Goal: Obtain resource: Obtain resource

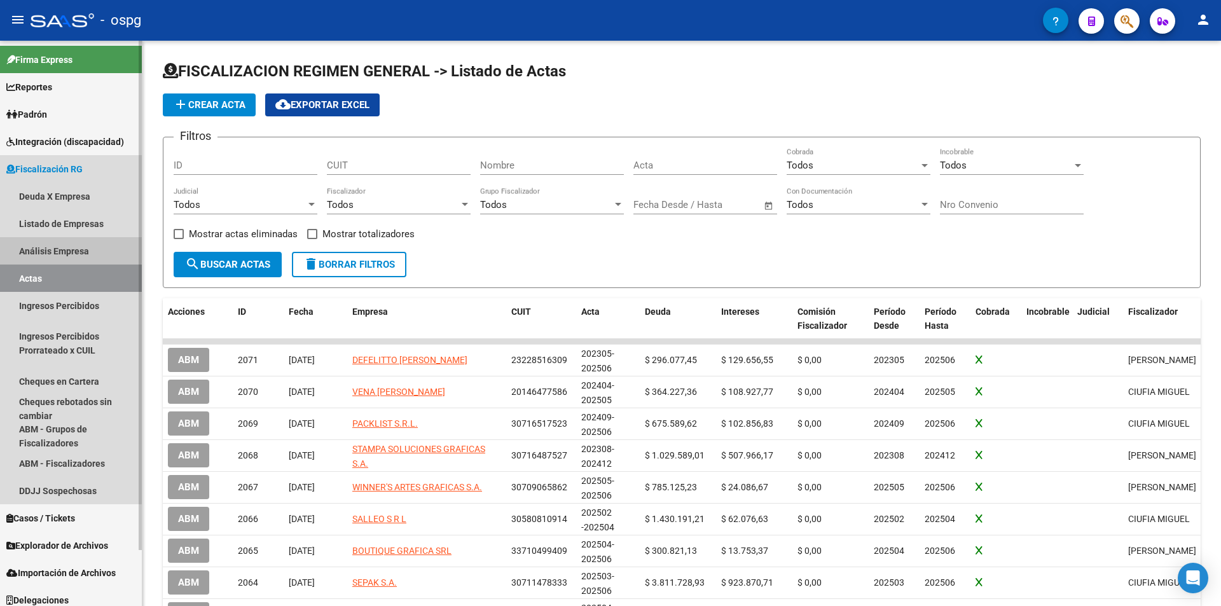
click at [60, 246] on link "Análisis Empresa" at bounding box center [71, 250] width 142 height 27
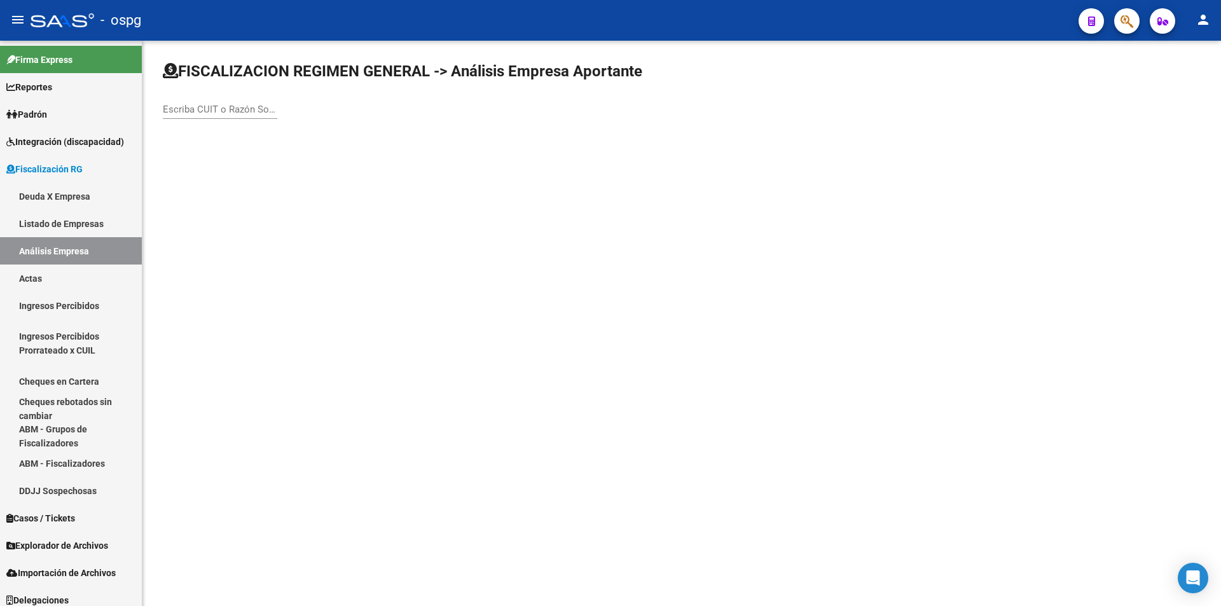
click at [208, 113] on input "Escriba CUIT o Razón Social para buscar" at bounding box center [220, 109] width 115 height 11
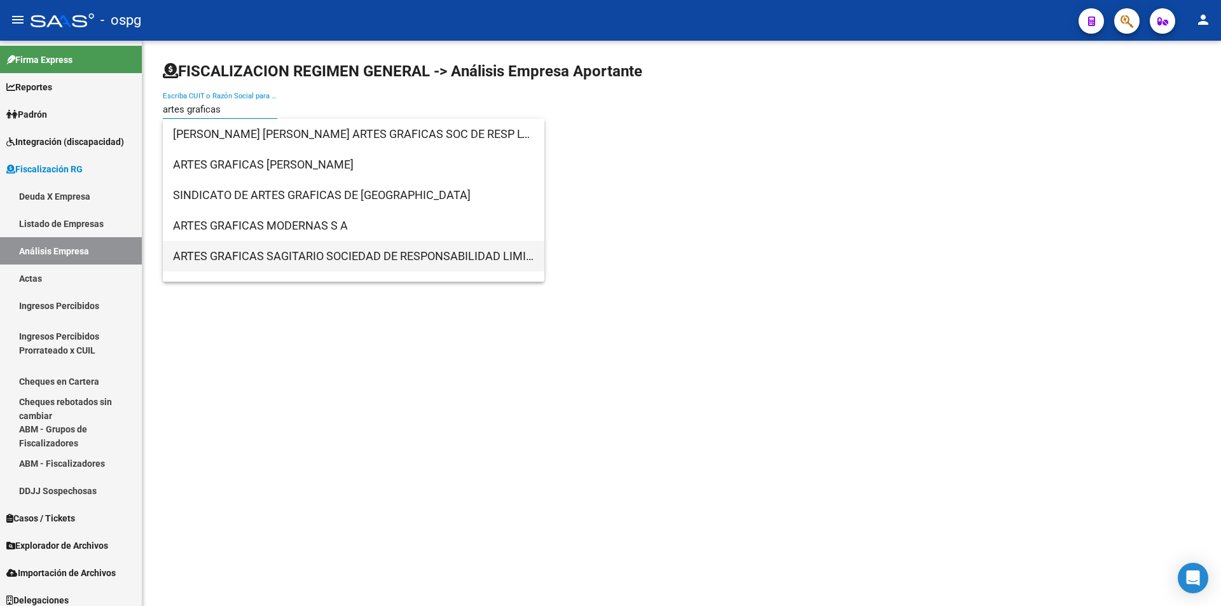
type input "artes graficas"
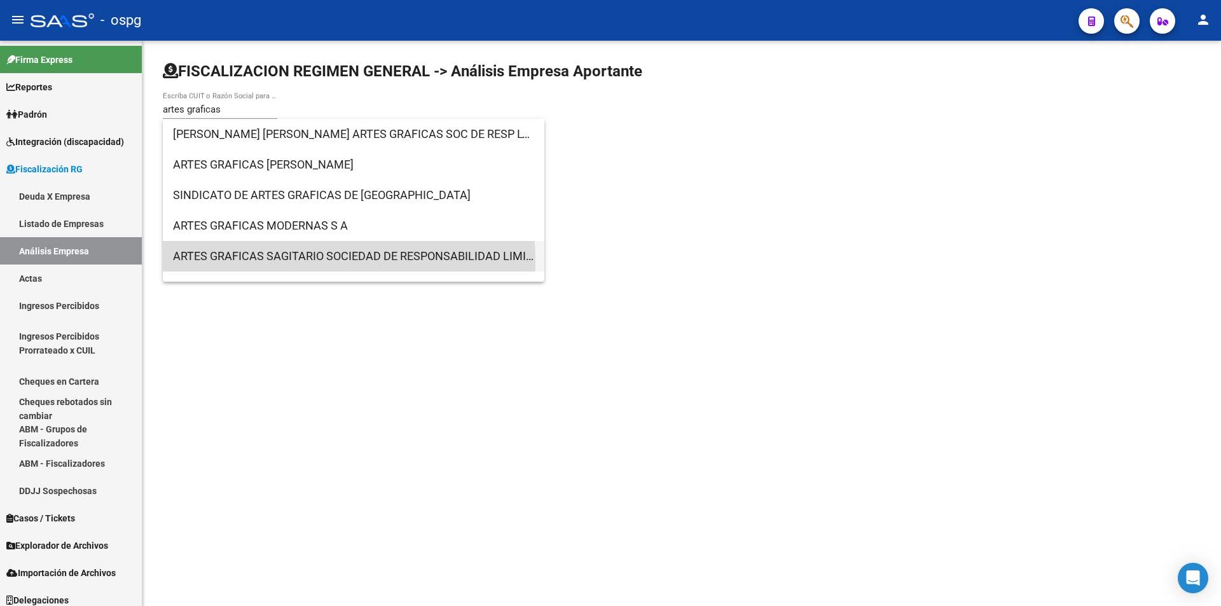
click at [254, 262] on span "ARTES GRAFICAS SAGITARIO SOCIEDAD DE RESPONSABILIDAD LIMITADA" at bounding box center [353, 256] width 361 height 31
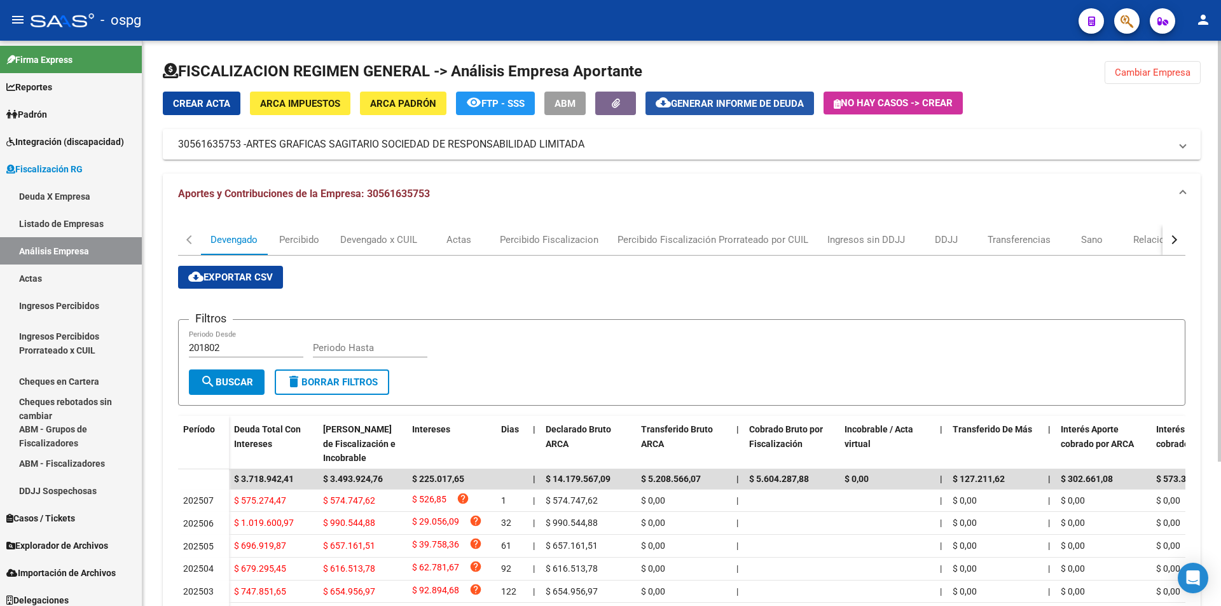
click at [764, 97] on button "cloud_download Generar informe de deuda" at bounding box center [730, 104] width 169 height 24
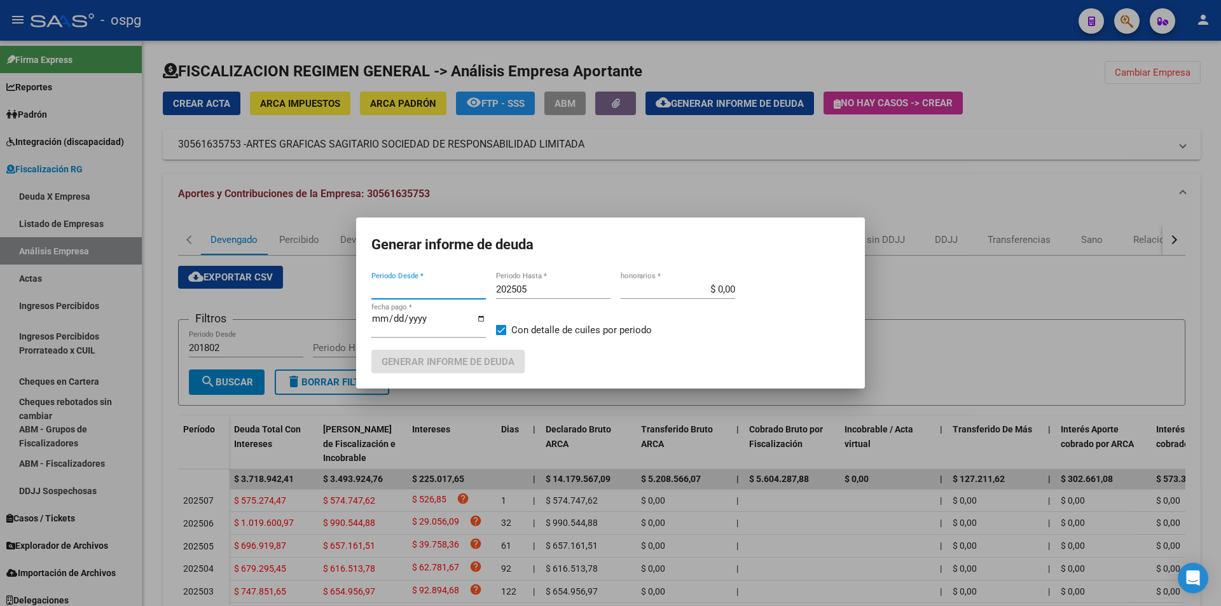
type input "202503"
click at [548, 286] on input "202505" at bounding box center [553, 289] width 115 height 11
type input "202506"
click at [500, 333] on span at bounding box center [501, 330] width 10 height 10
click at [501, 335] on input "Con detalle de cuiles por periodo" at bounding box center [501, 335] width 1 height 1
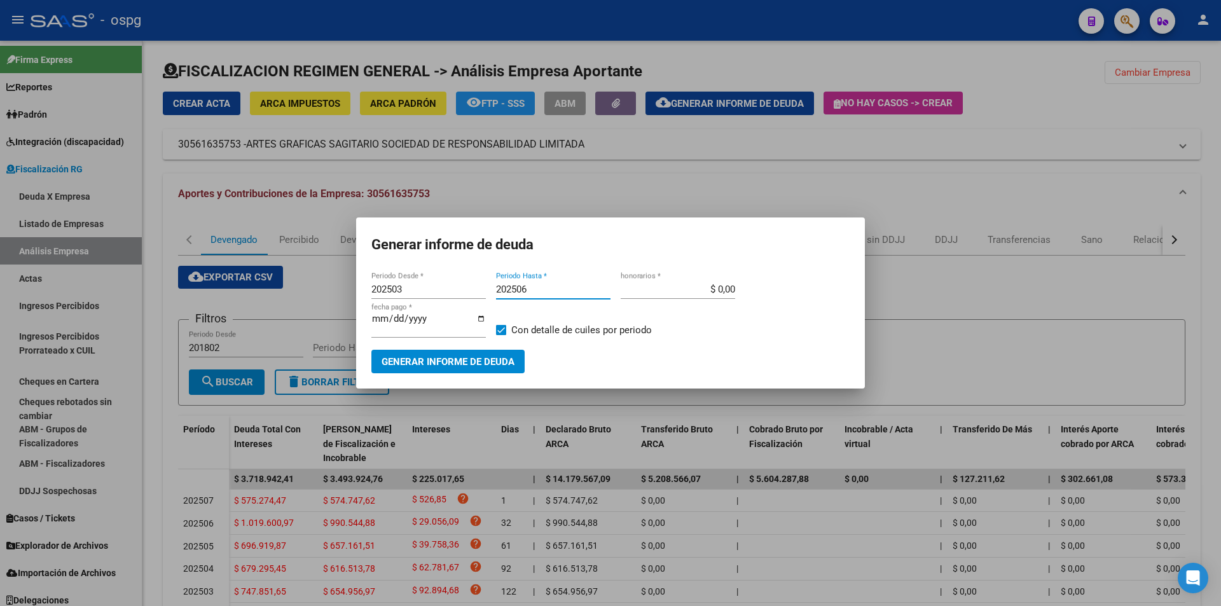
checkbox input "false"
click at [475, 363] on span "Generar informe de deuda" at bounding box center [448, 361] width 133 height 11
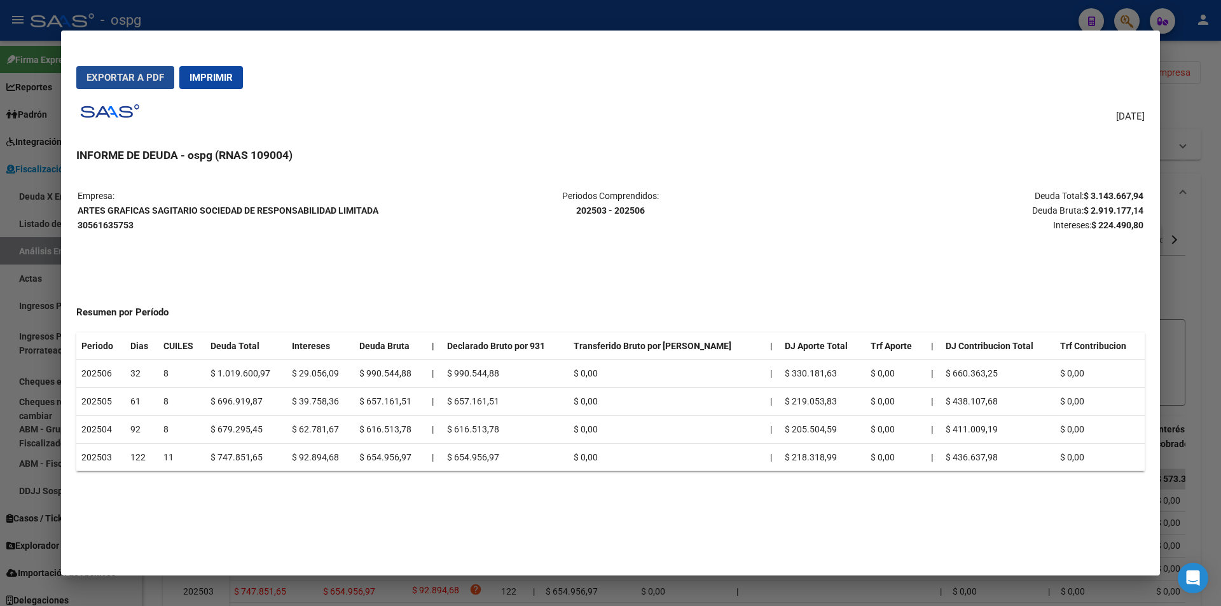
click at [115, 76] on span "Exportar a PDF" at bounding box center [126, 77] width 78 height 11
click at [128, 80] on span "Exportar a PDF" at bounding box center [126, 77] width 78 height 11
click at [1211, 145] on div at bounding box center [610, 303] width 1221 height 606
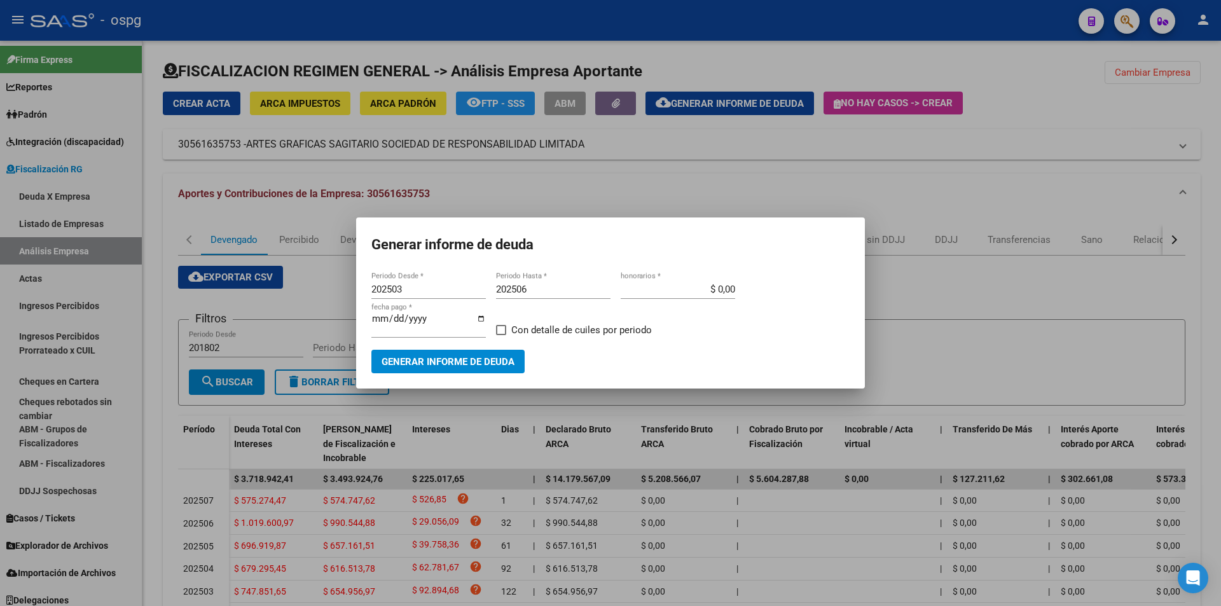
click at [1205, 119] on div at bounding box center [610, 303] width 1221 height 606
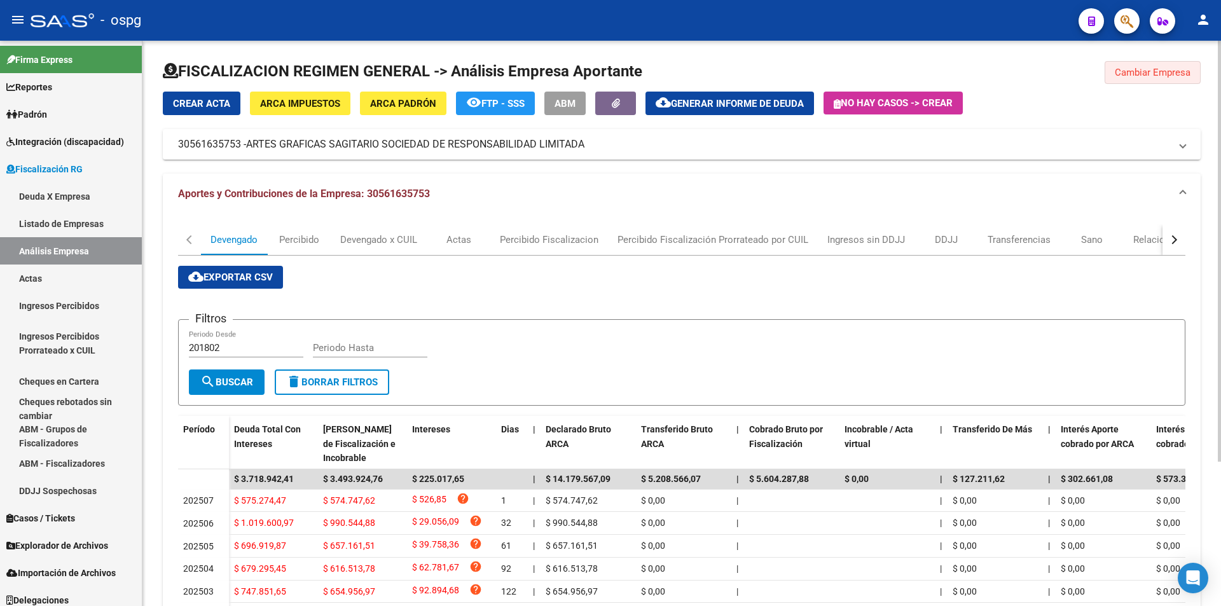
click at [1141, 72] on span "Cambiar Empresa" at bounding box center [1153, 72] width 76 height 11
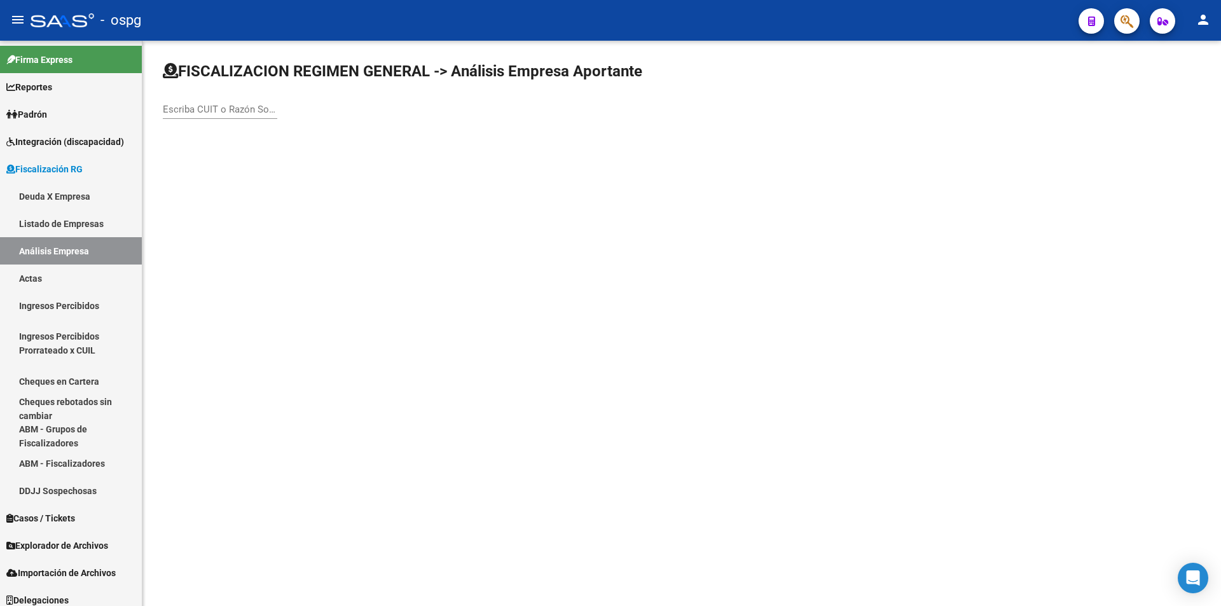
click at [188, 109] on input "Escriba CUIT o Razón Social para buscar" at bounding box center [220, 109] width 115 height 11
type input "romalus"
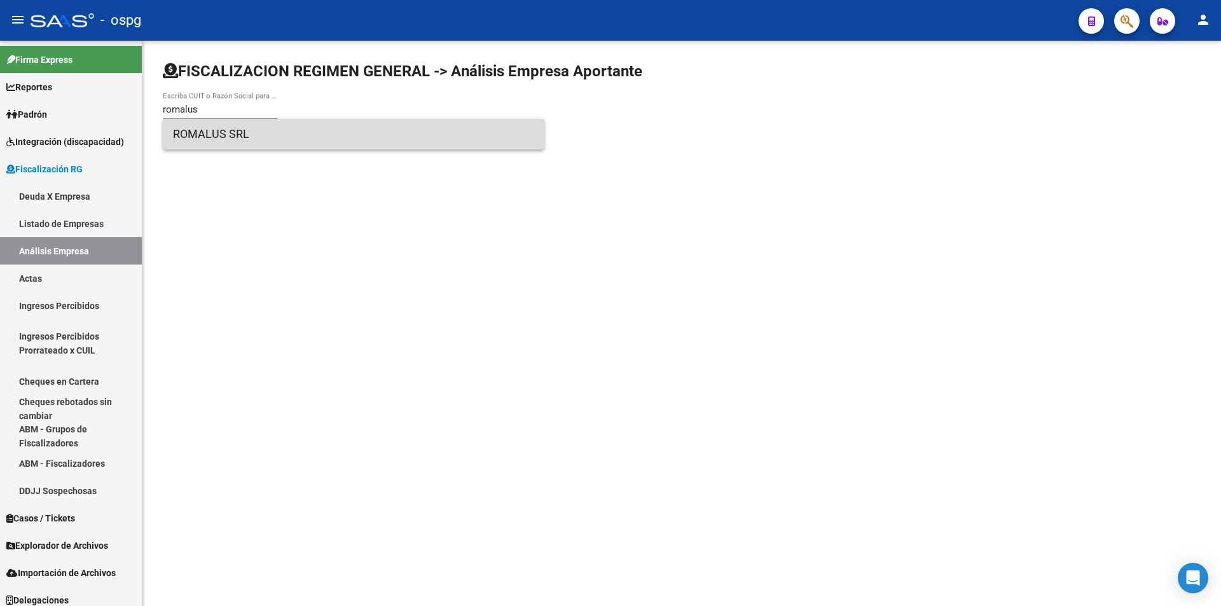
click at [232, 138] on span "ROMALUS SRL" at bounding box center [353, 134] width 361 height 31
